Goal: Information Seeking & Learning: Compare options

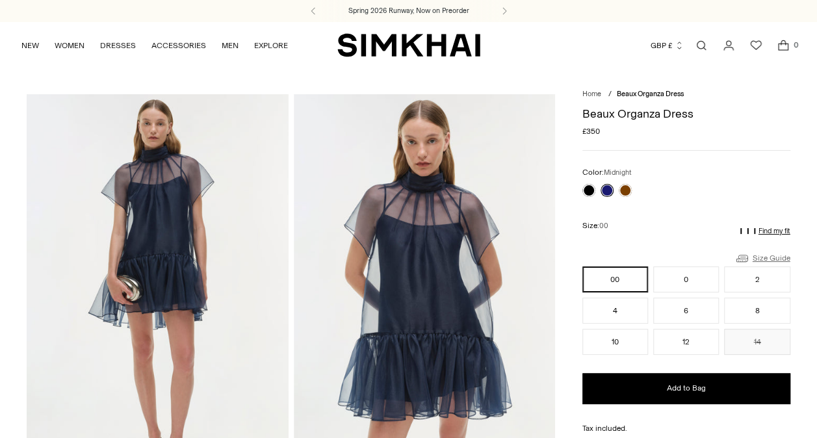
click at [758, 259] on link "Size Guide" at bounding box center [762, 258] width 56 height 16
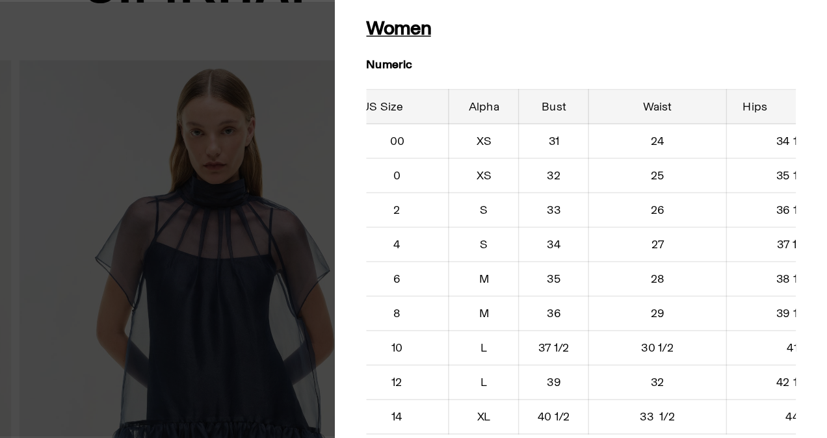
click at [459, 80] on div at bounding box center [413, 219] width 827 height 438
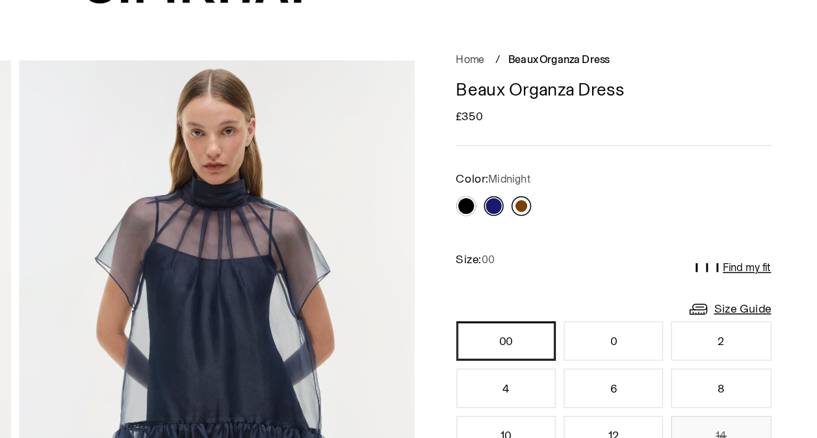
click at [622, 192] on link at bounding box center [625, 190] width 13 height 13
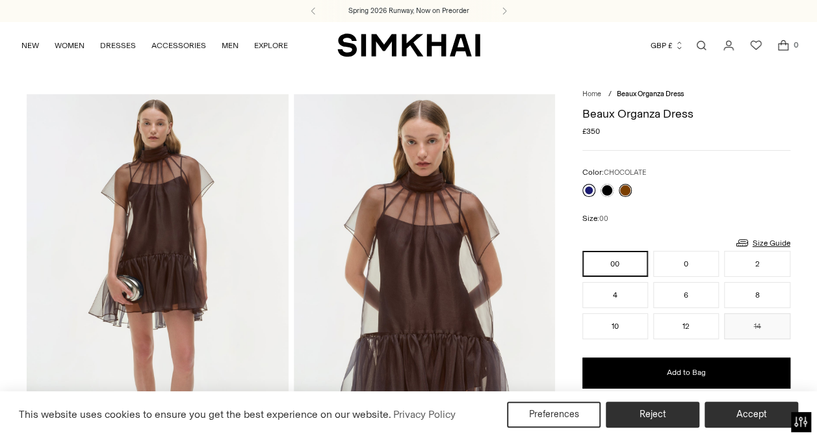
click at [586, 193] on link at bounding box center [588, 190] width 13 height 13
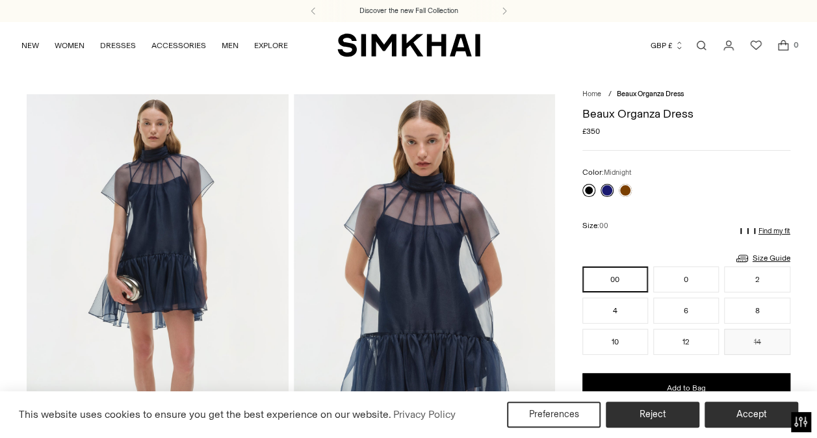
click at [589, 188] on link at bounding box center [588, 190] width 13 height 13
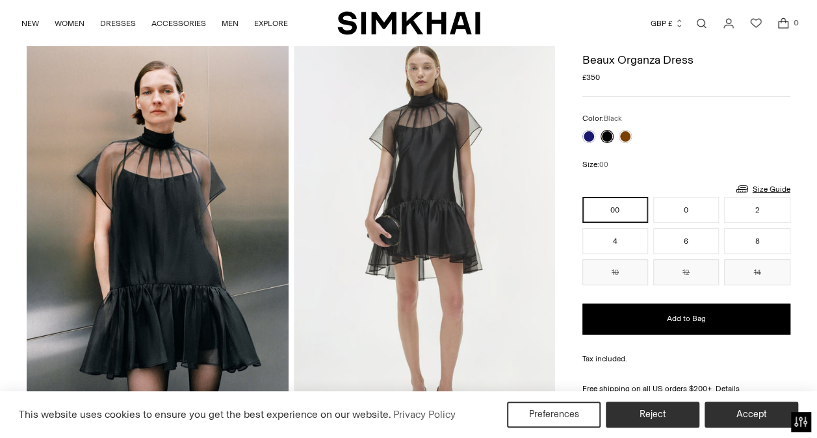
scroll to position [40, 0]
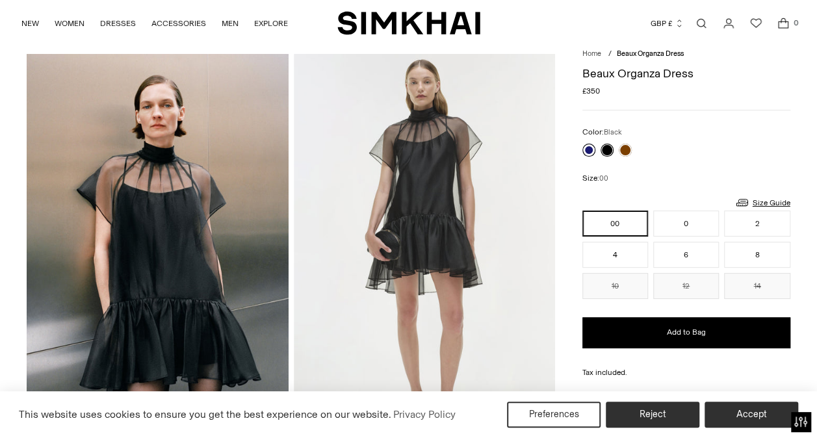
click at [589, 147] on link at bounding box center [588, 150] width 13 height 13
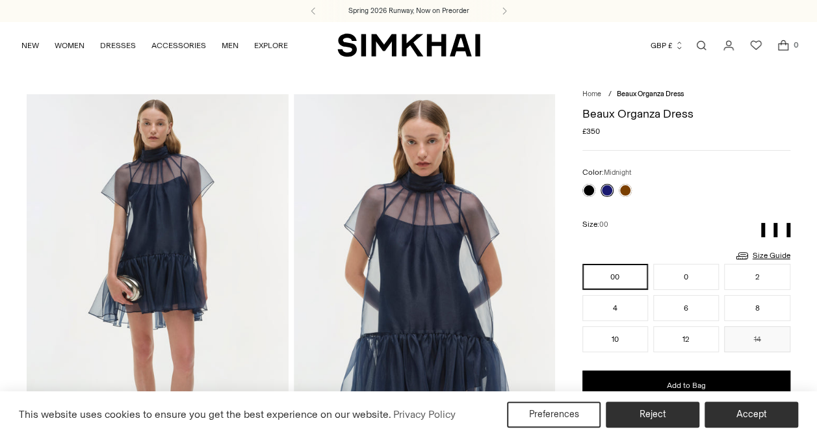
click at [631, 190] on div at bounding box center [607, 190] width 55 height 18
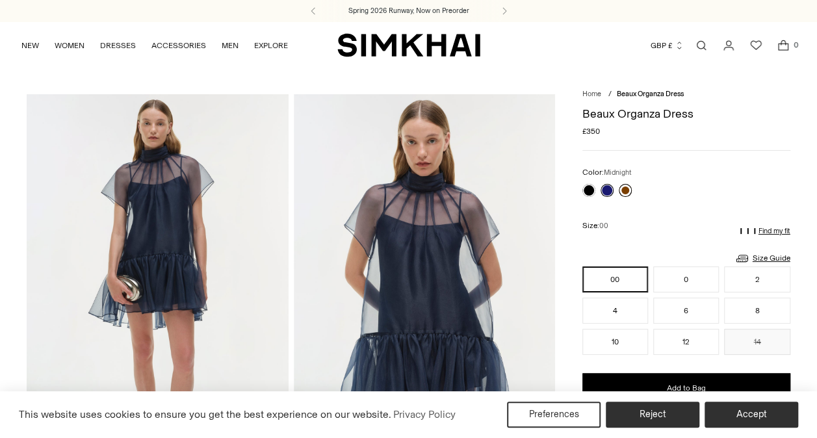
click at [624, 187] on link at bounding box center [625, 190] width 13 height 13
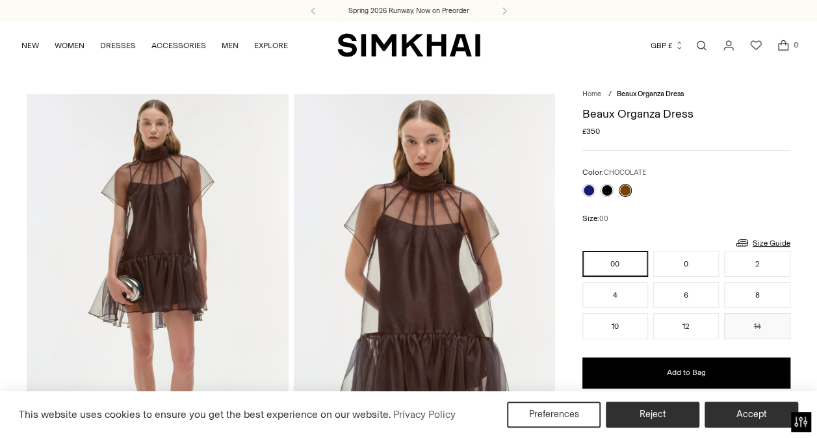
click at [699, 45] on link "Open search modal" at bounding box center [701, 45] width 26 height 26
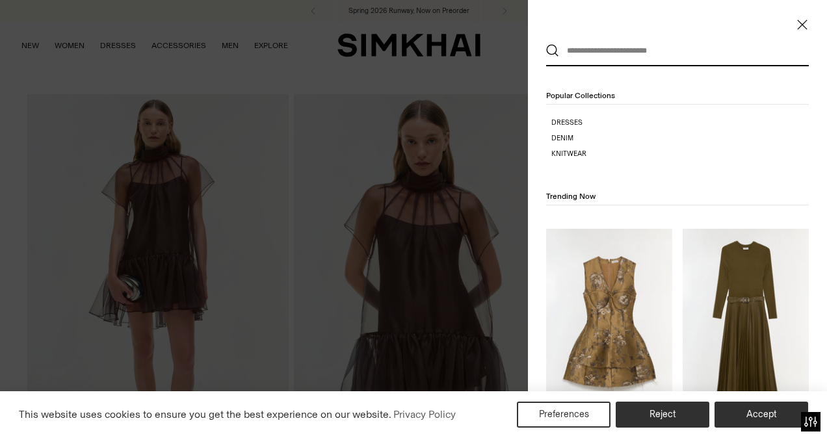
click at [532, 89] on div "Popular Collections Dresses Denim Knitwear" at bounding box center [677, 128] width 299 height 124
click at [586, 42] on input "text" at bounding box center [674, 50] width 231 height 29
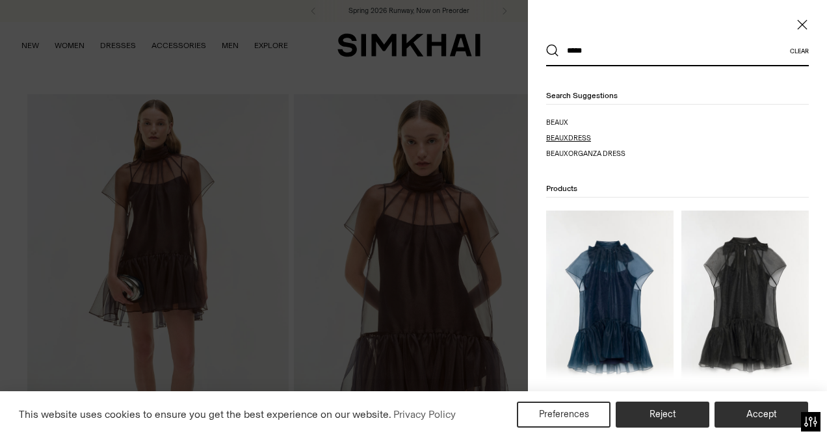
type input "*****"
click at [580, 137] on span "dress" at bounding box center [579, 138] width 23 height 8
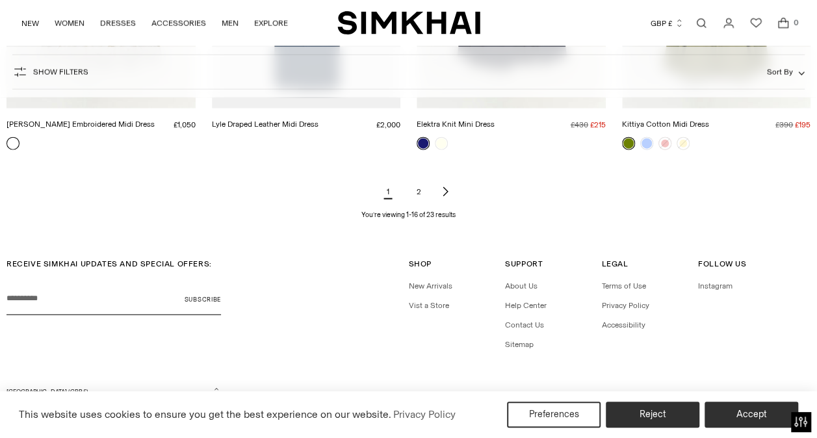
scroll to position [1499, 0]
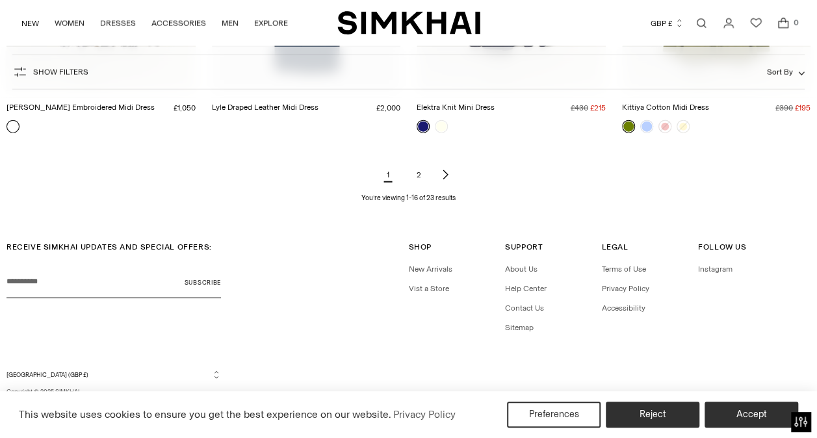
click at [421, 179] on link "2" at bounding box center [419, 175] width 26 height 26
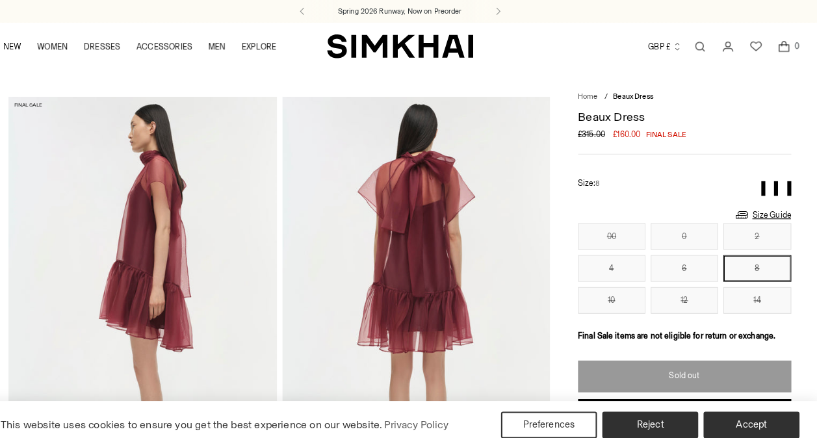
click at [628, 307] on div "Beaux Dress Regular price £315.00 £160.00 Final sale Unit price / per Color: Ox…" at bounding box center [686, 418] width 208 height 637
click at [756, 418] on button "Accept" at bounding box center [751, 414] width 99 height 27
